Goal: Information Seeking & Learning: Check status

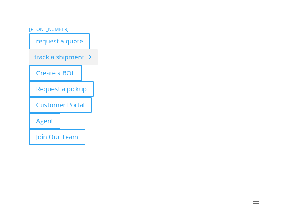
click at [66, 58] on link "track a shipment" at bounding box center [63, 57] width 68 height 16
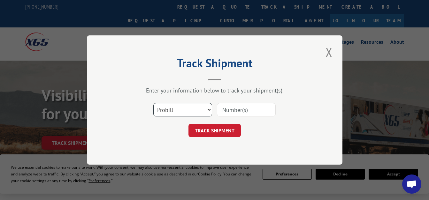
click at [207, 106] on select "Select category... Probill BOL PO" at bounding box center [182, 109] width 59 height 13
click at [282, 57] on div "Track Shipment Enter your information below to track your shipment(s). Select c…" at bounding box center [215, 99] width 256 height 129
click at [235, 112] on input at bounding box center [246, 109] width 59 height 13
paste input "16901058"
type input "16901058"
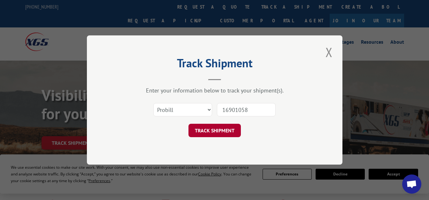
click at [222, 129] on button "TRACK SHIPMENT" at bounding box center [215, 130] width 52 height 13
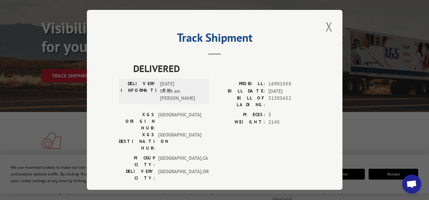
scroll to position [63, 0]
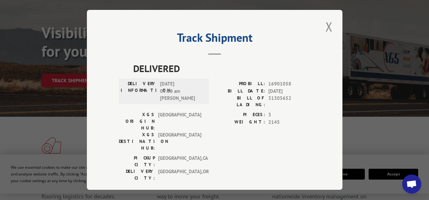
click at [283, 91] on span "[DATE]" at bounding box center [289, 91] width 42 height 7
click at [291, 24] on button "Close modal" at bounding box center [329, 27] width 11 height 18
